Goal: Task Accomplishment & Management: Use online tool/utility

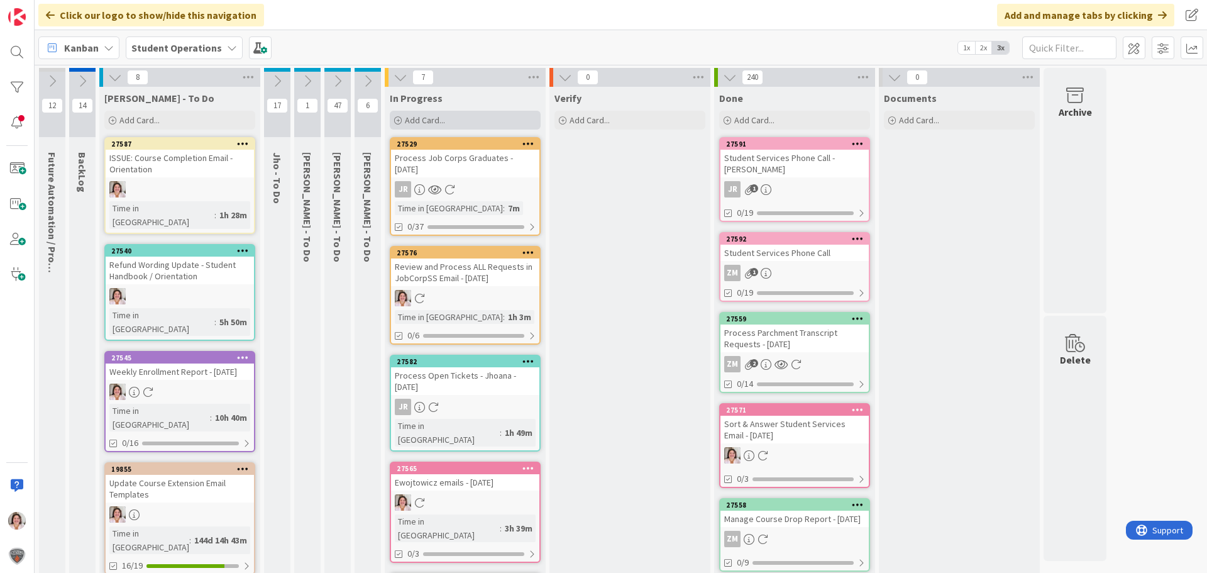
click at [441, 117] on span "Add Card..." at bounding box center [425, 119] width 40 height 11
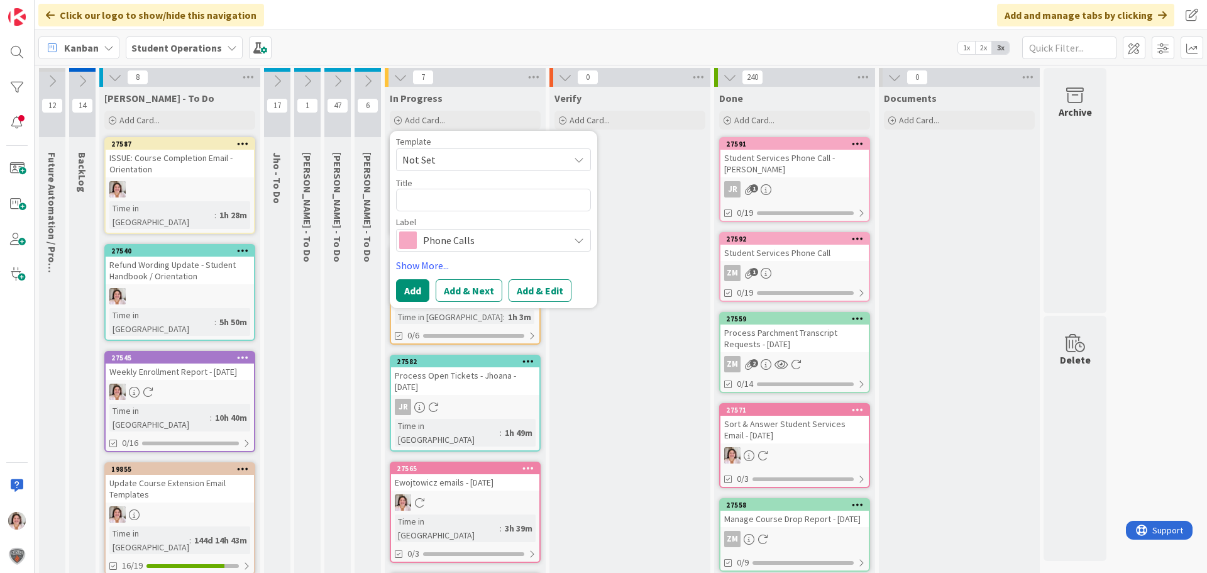
click at [453, 165] on span "Not Set" at bounding box center [480, 160] width 157 height 16
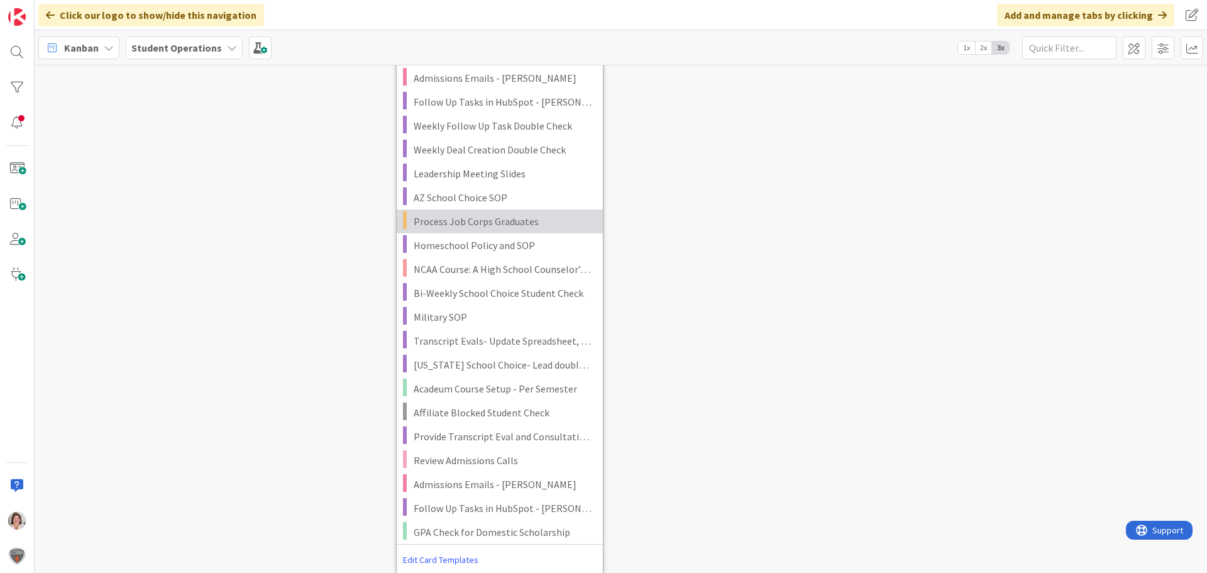
scroll to position [2601, 0]
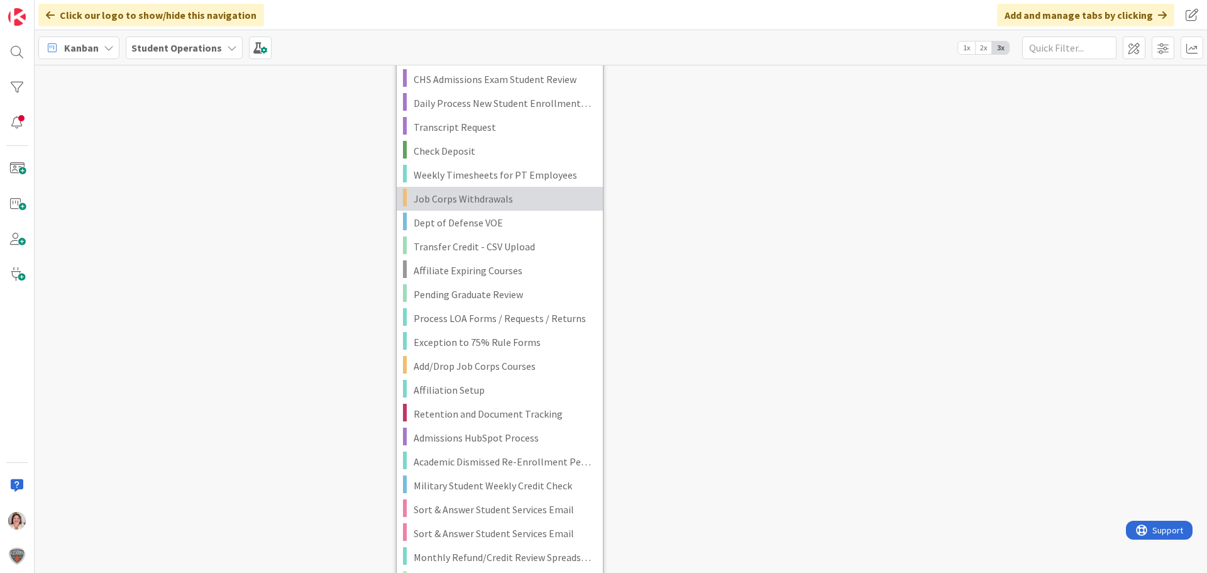
click at [491, 202] on span "Job Corps Withdrawals" at bounding box center [504, 199] width 180 height 16
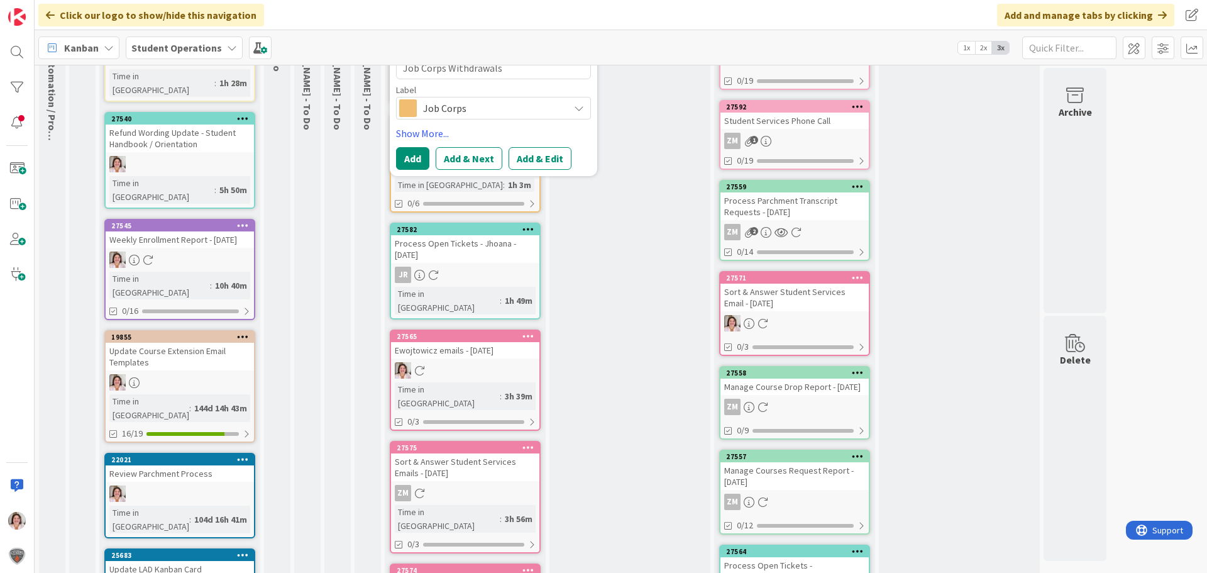
scroll to position [0, 0]
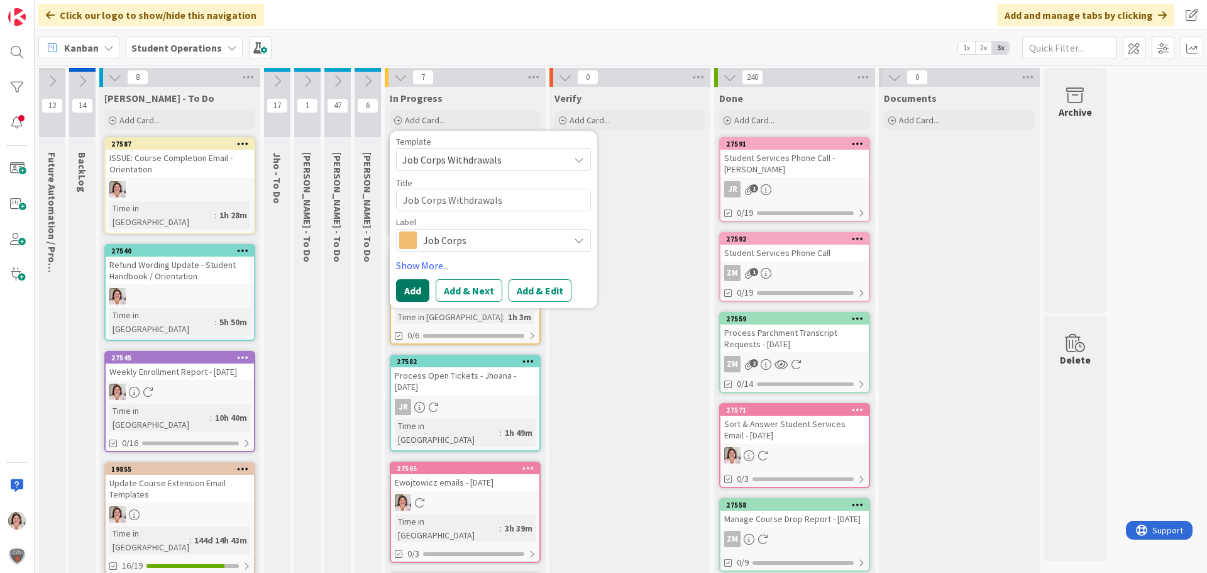
click at [416, 292] on button "Add" at bounding box center [412, 290] width 33 height 23
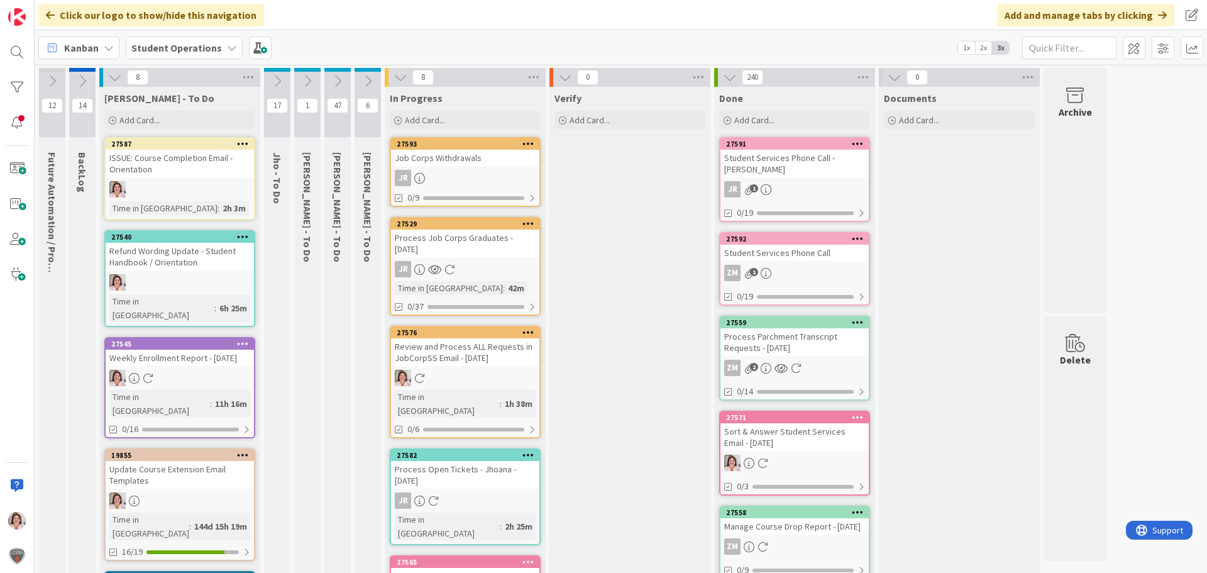
click at [532, 146] on icon at bounding box center [529, 143] width 12 height 9
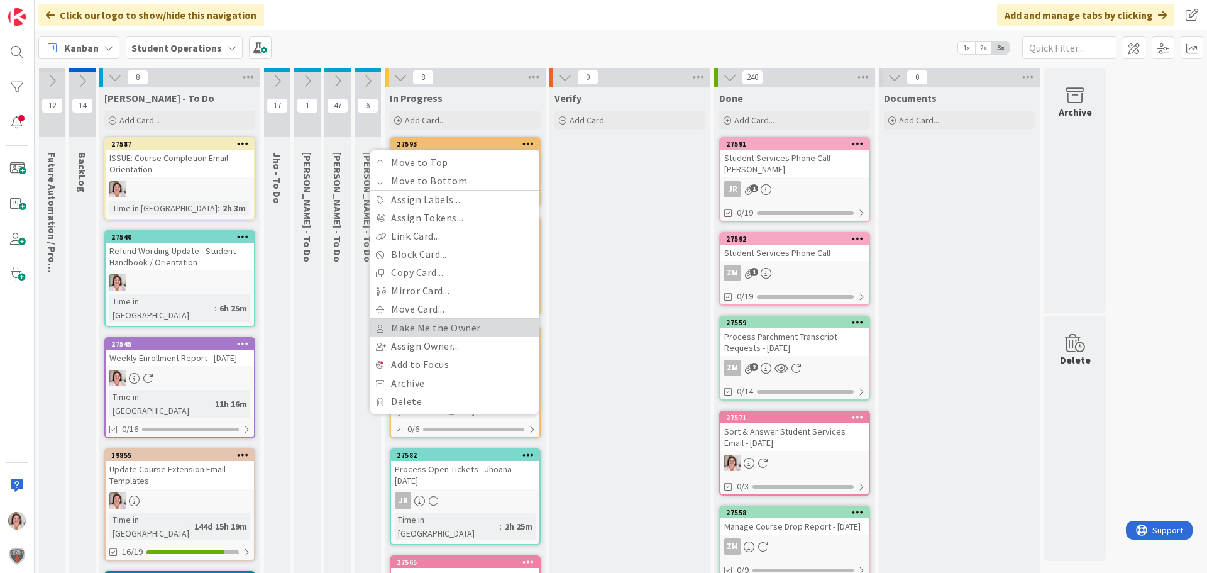
click at [428, 329] on link "Make Me the Owner" at bounding box center [455, 328] width 170 height 18
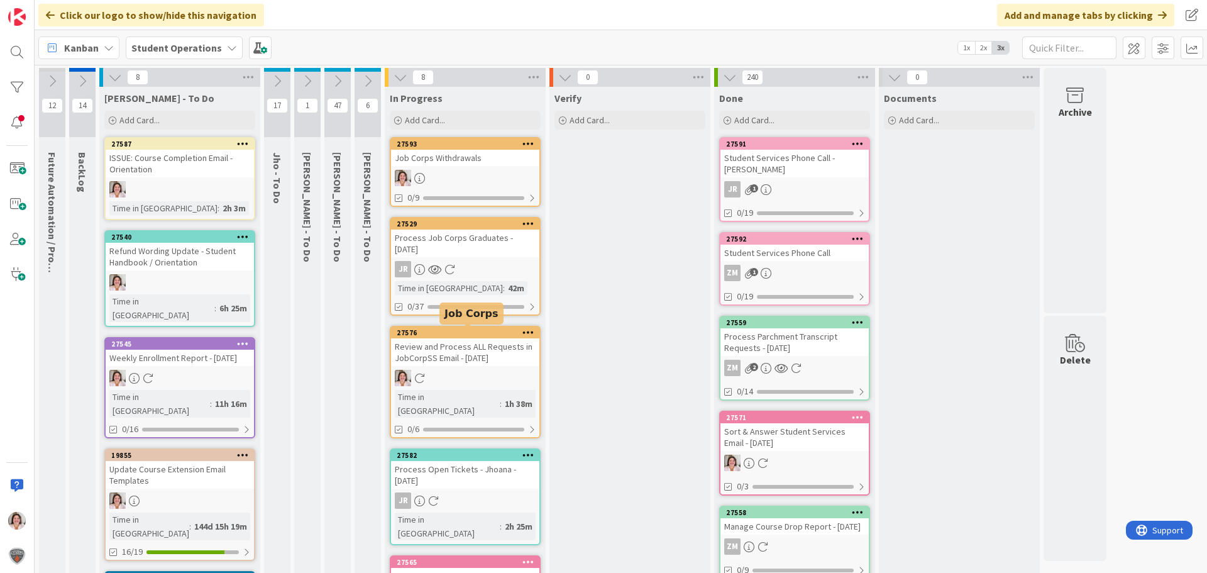
click at [462, 334] on div "27576" at bounding box center [468, 332] width 143 height 9
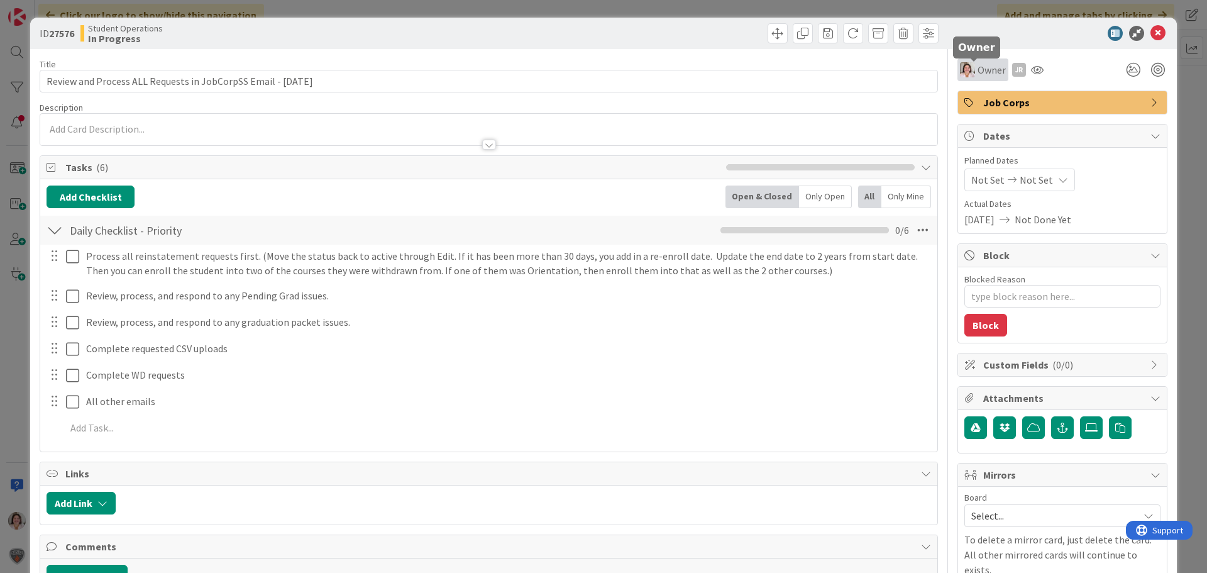
click at [980, 67] on span "Owner" at bounding box center [992, 69] width 28 height 15
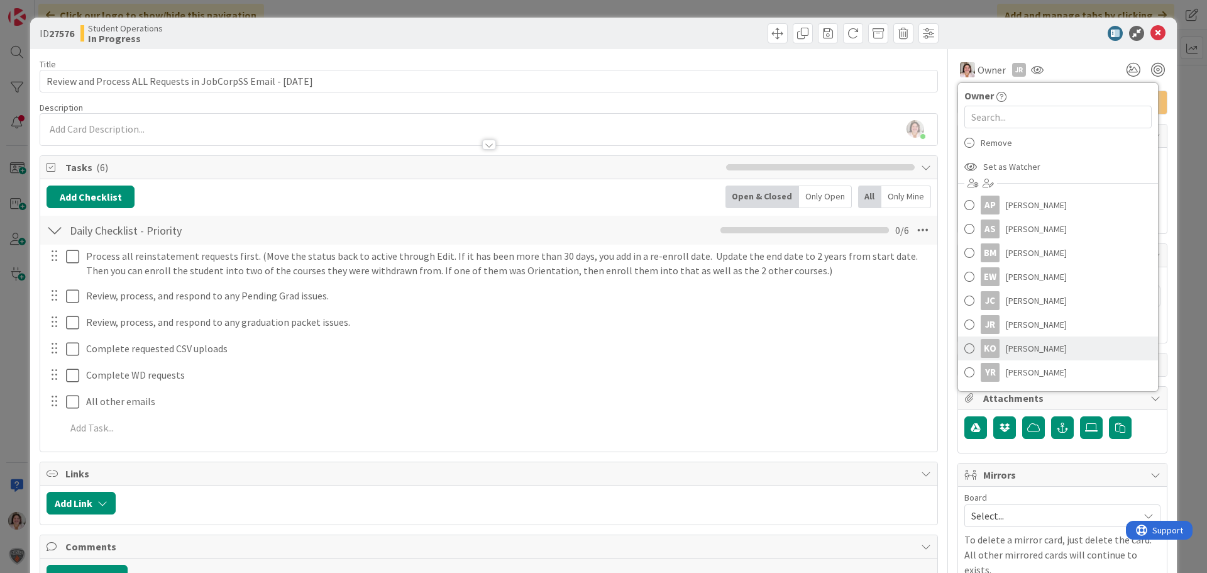
scroll to position [70, 0]
click at [1028, 305] on span "[PERSON_NAME]" at bounding box center [1036, 302] width 61 height 19
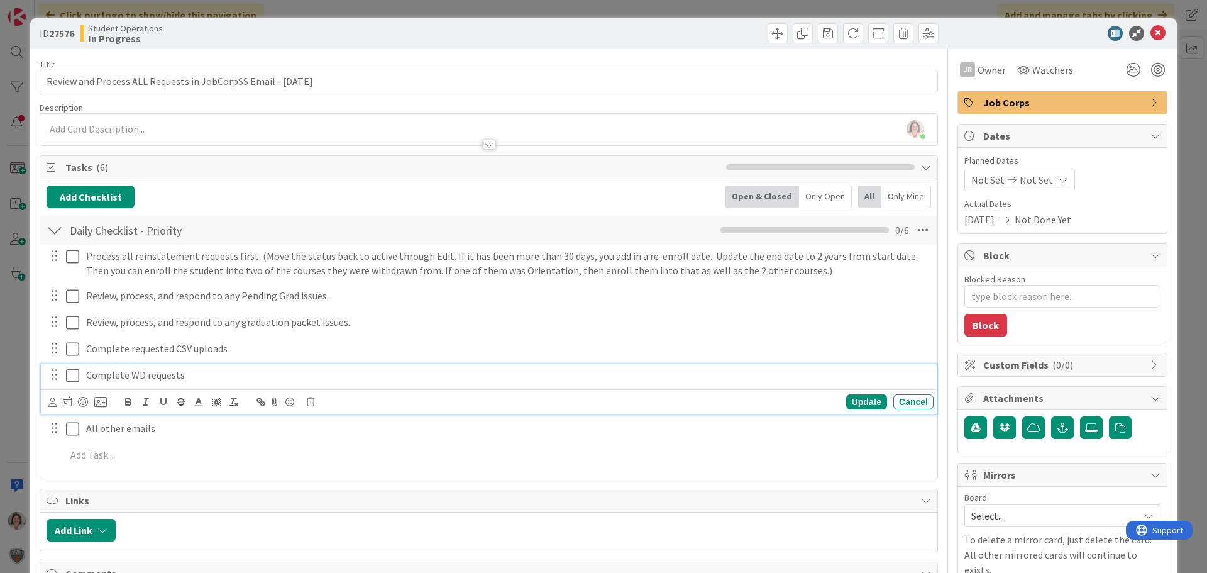
click at [69, 373] on icon at bounding box center [75, 375] width 19 height 15
type textarea "x"
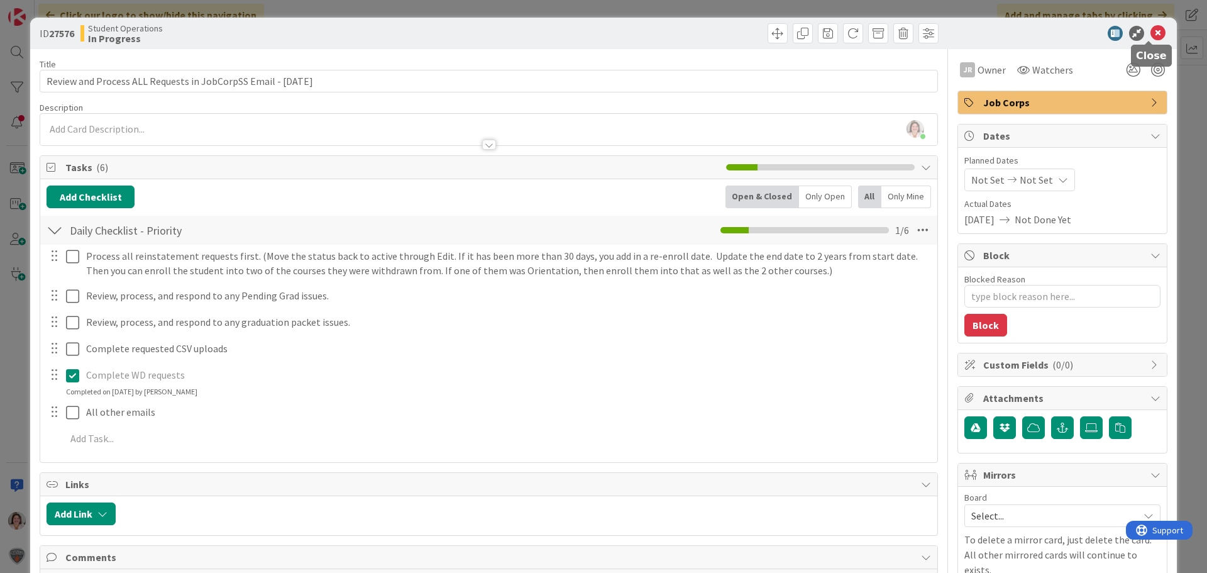
click at [1151, 33] on icon at bounding box center [1158, 33] width 15 height 15
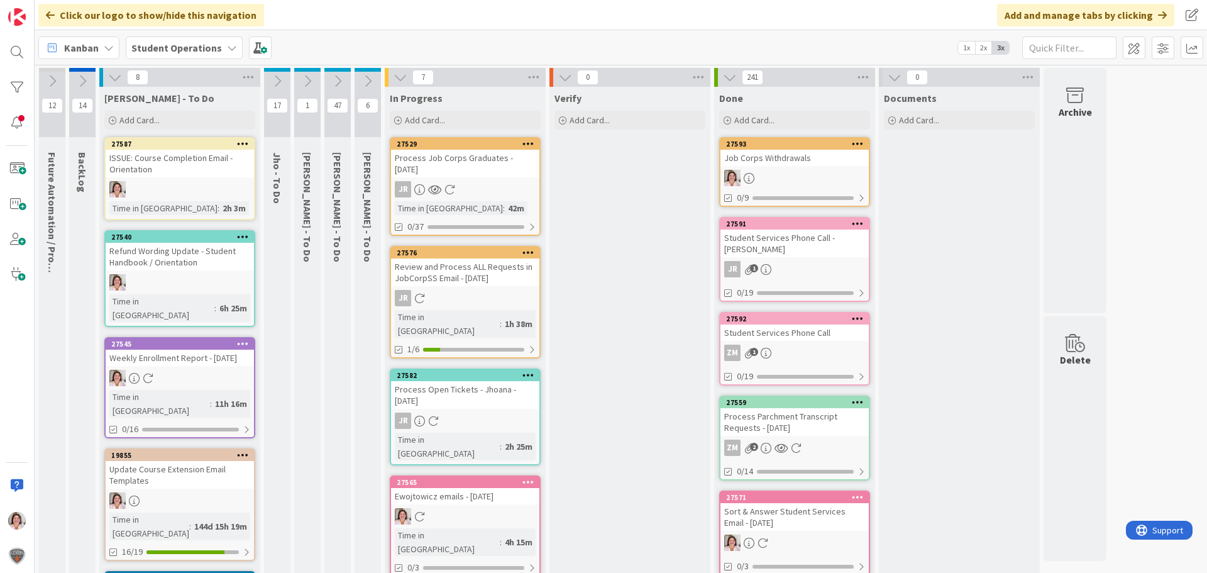
click at [275, 77] on icon at bounding box center [277, 81] width 14 height 14
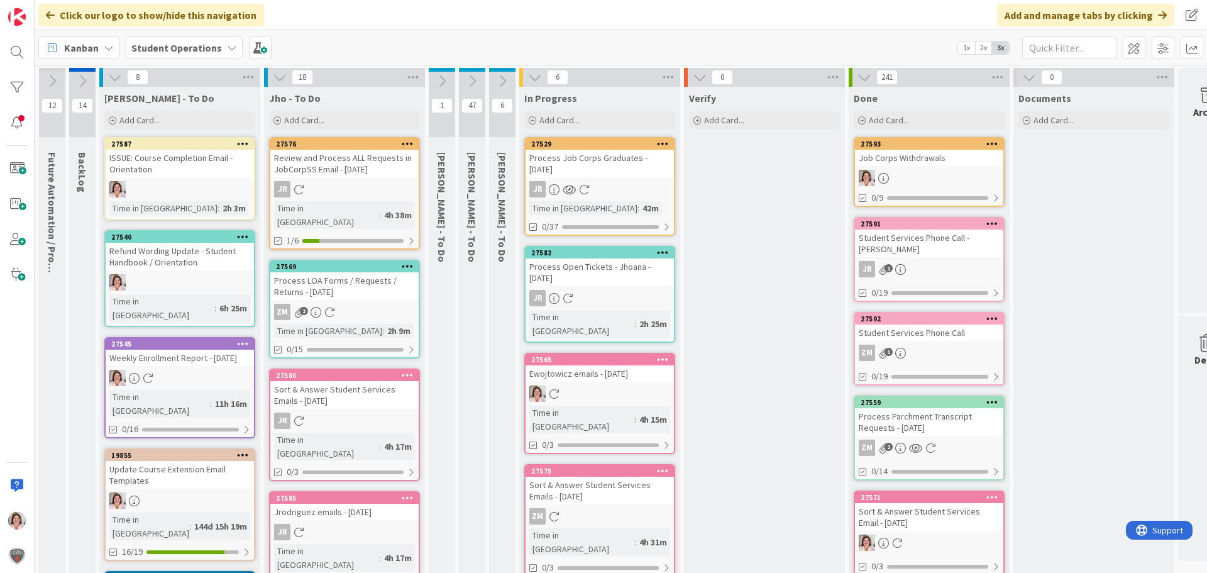
click at [275, 74] on icon at bounding box center [280, 77] width 14 height 14
